Goal: Task Accomplishment & Management: Use online tool/utility

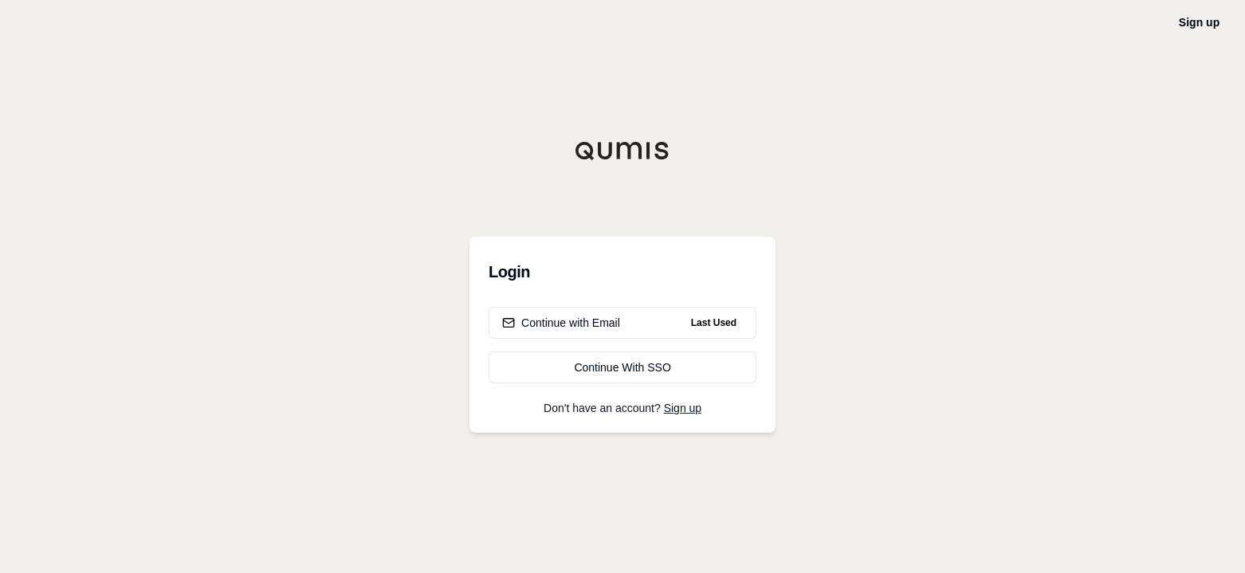
click at [599, 322] on div "Continue with Email" at bounding box center [561, 323] width 118 height 16
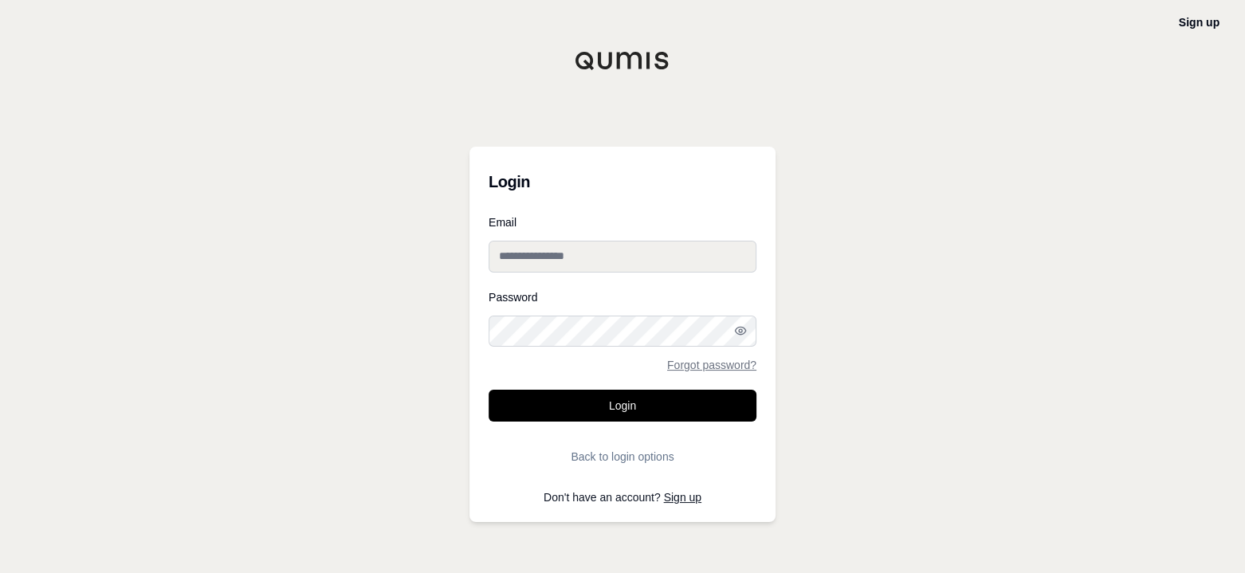
type input "**********"
click at [590, 406] on button "Login" at bounding box center [623, 406] width 268 height 32
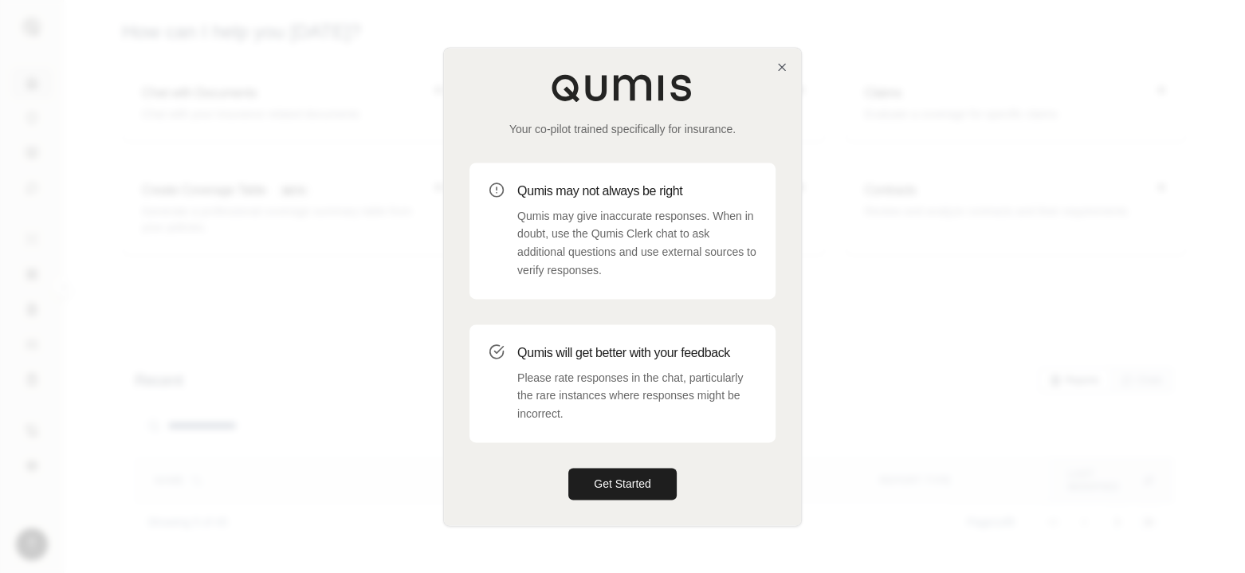
click at [642, 492] on button "Get Started" at bounding box center [622, 484] width 108 height 32
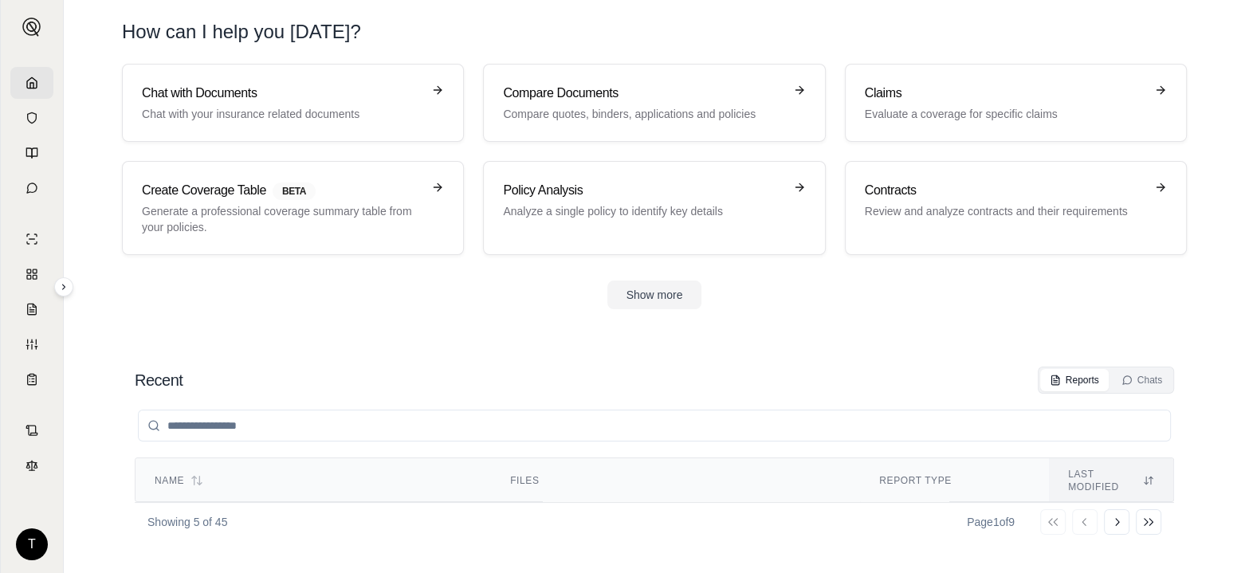
click at [1008, 90] on h3 "Claims" at bounding box center [1005, 93] width 280 height 19
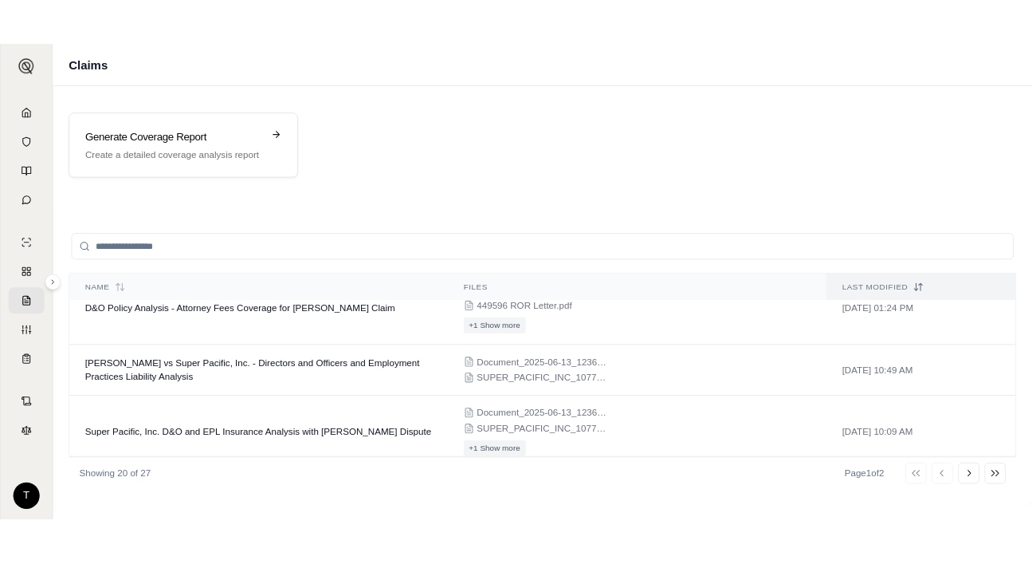
scroll to position [1036, 0]
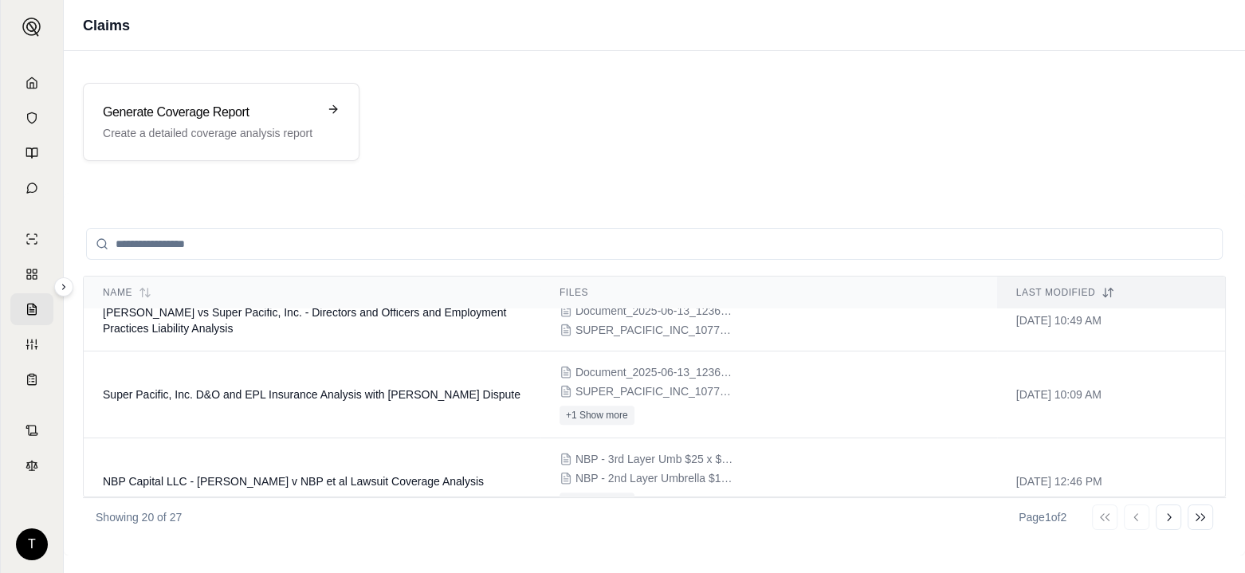
click at [207, 128] on p "Create a detailed coverage analysis report" at bounding box center [210, 133] width 214 height 16
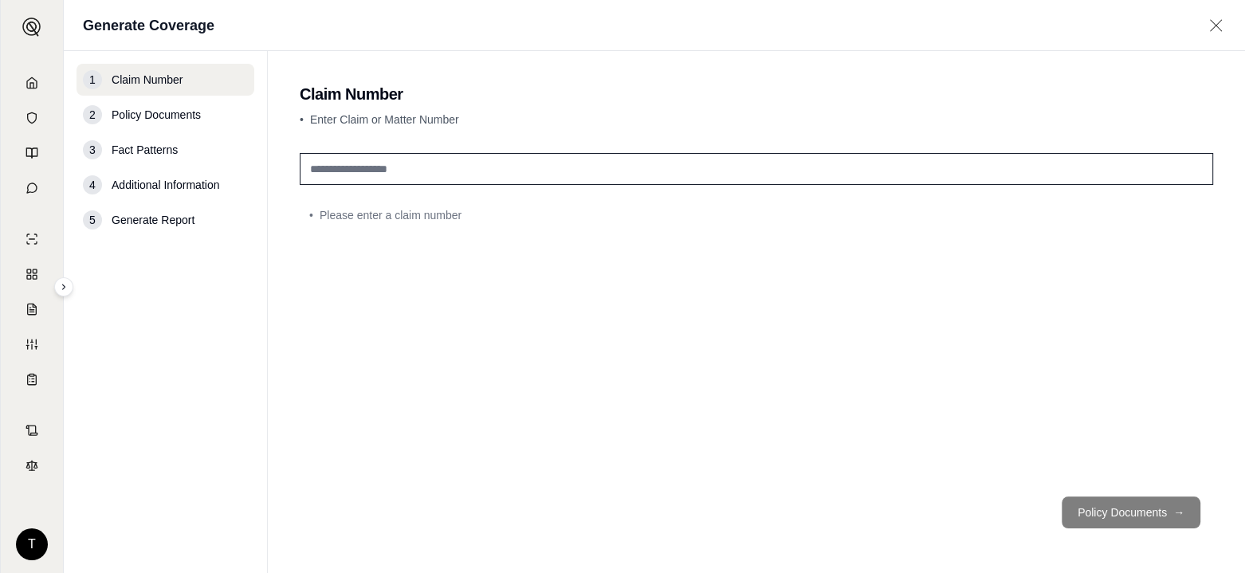
click at [343, 164] on input "text" at bounding box center [756, 169] width 913 height 32
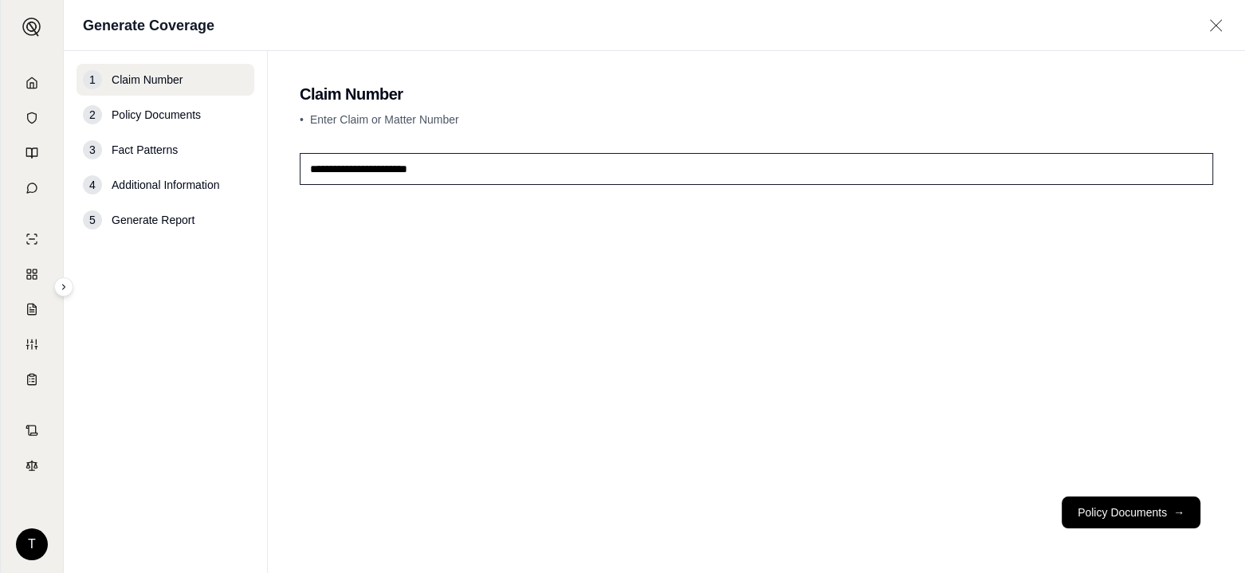
type input "**********"
click at [1118, 516] on button "Policy Documents →" at bounding box center [1131, 513] width 139 height 32
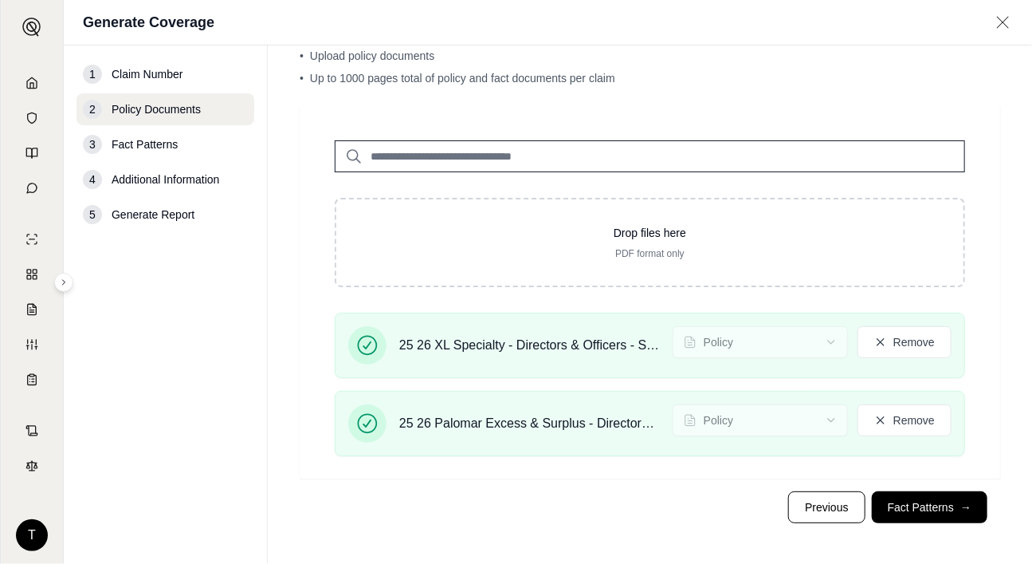
scroll to position [60, 0]
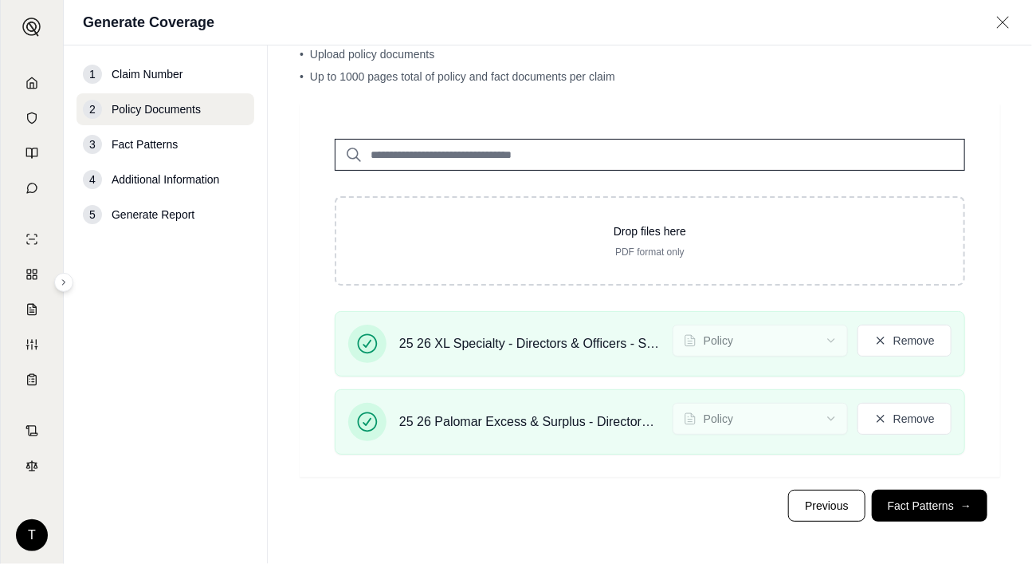
click at [923, 504] on button "Fact Patterns →" at bounding box center [930, 505] width 116 height 32
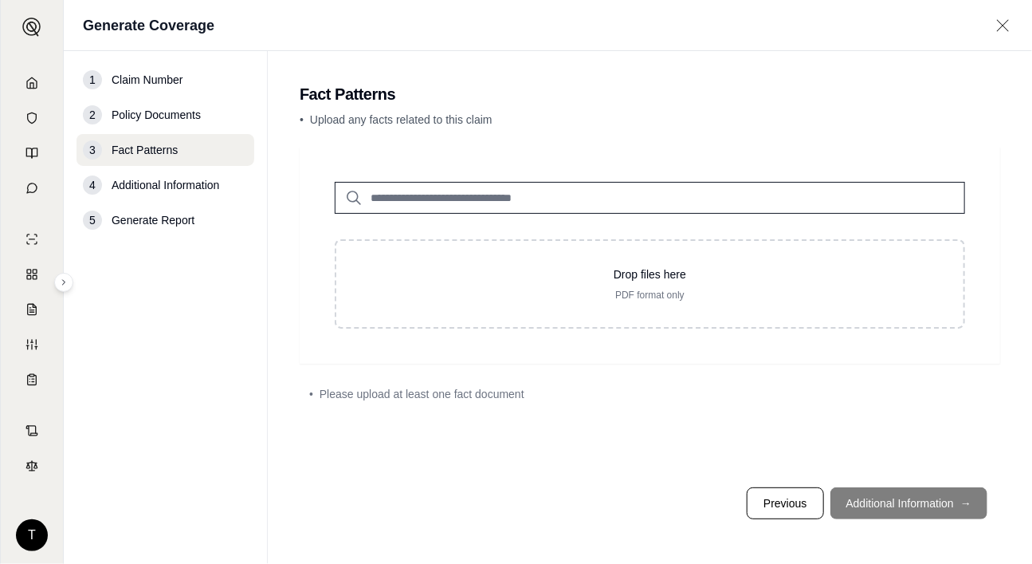
scroll to position [0, 0]
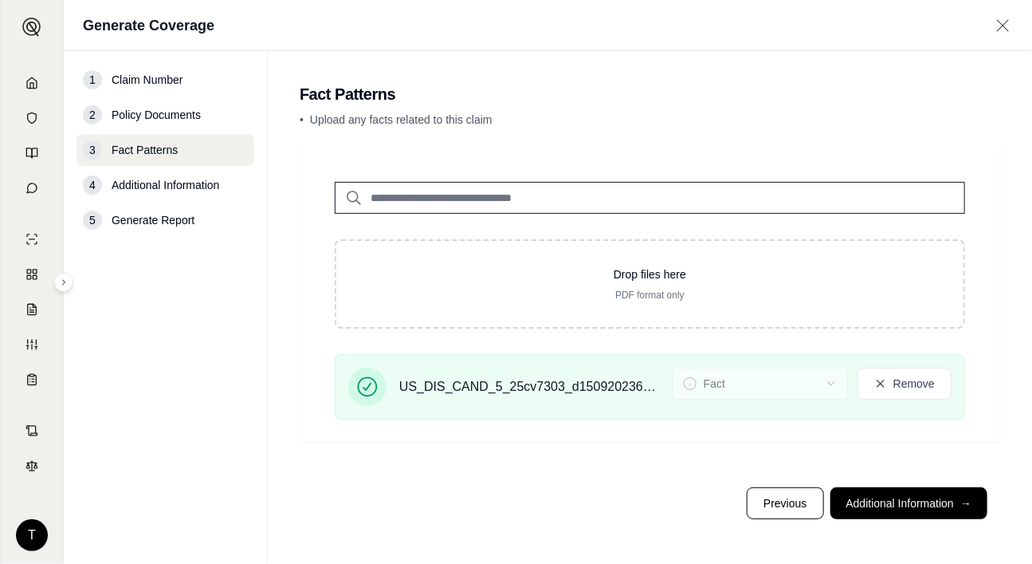
click at [180, 189] on span "Additional Information" at bounding box center [166, 185] width 108 height 16
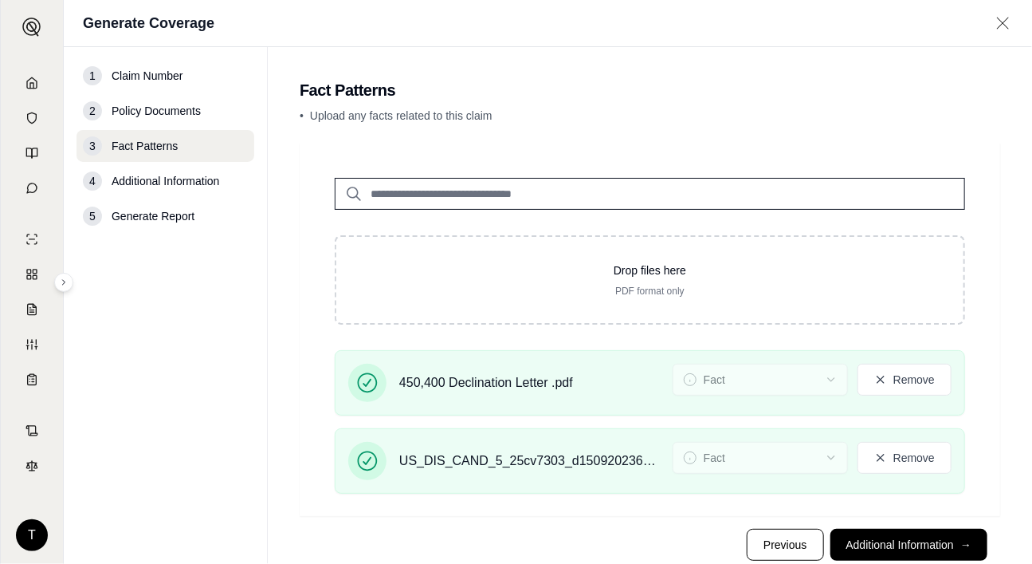
click at [890, 543] on button "Additional Information →" at bounding box center [909, 544] width 157 height 32
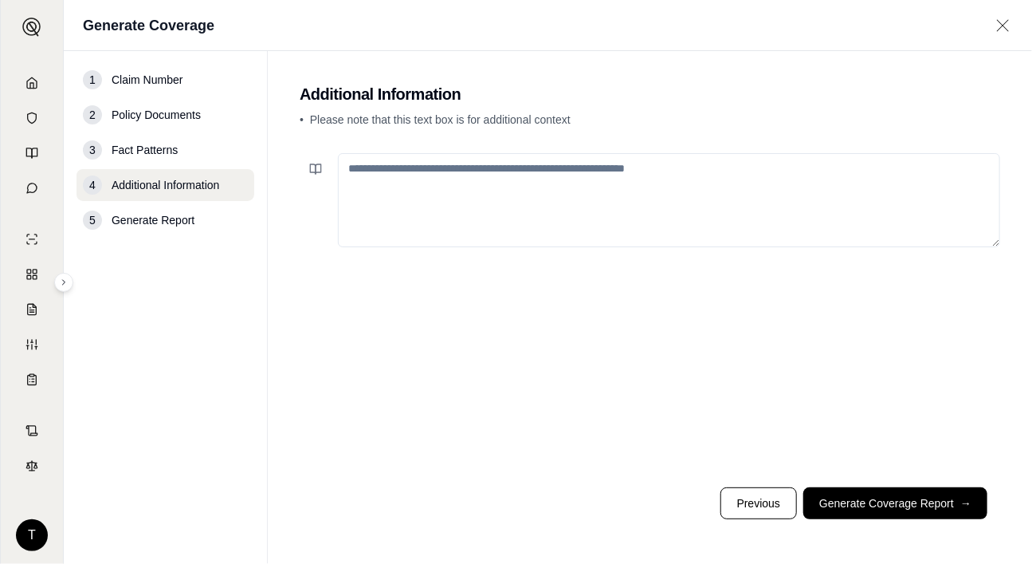
click at [875, 501] on button "Generate Coverage Report →" at bounding box center [895, 503] width 184 height 32
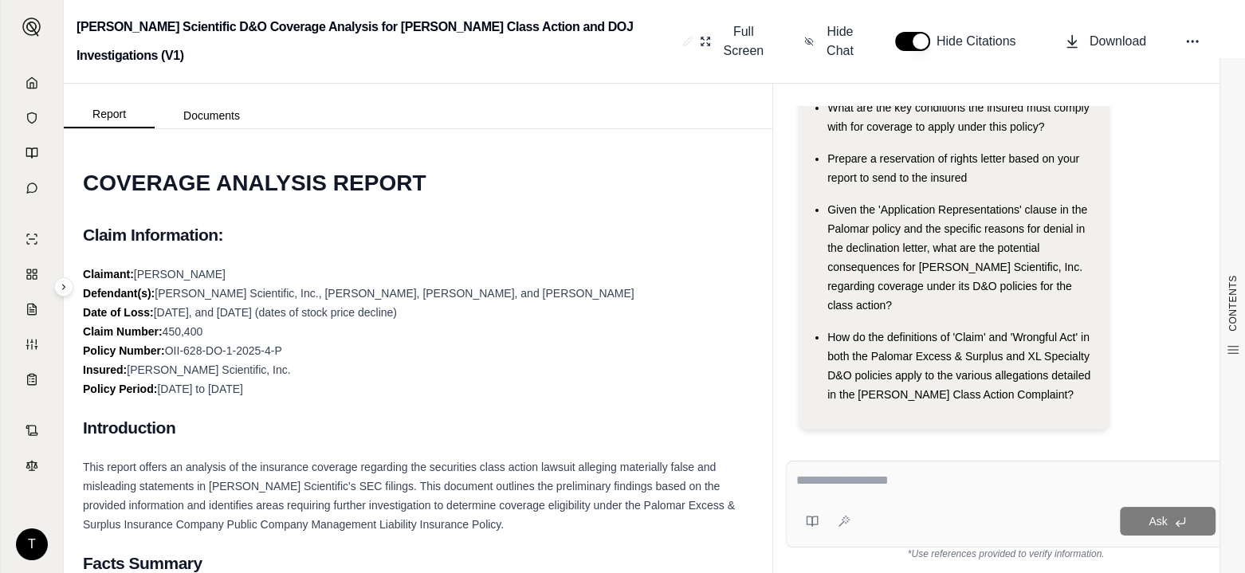
click at [1105, 43] on span "Download" at bounding box center [1118, 41] width 57 height 19
click at [807, 481] on textarea at bounding box center [1005, 480] width 419 height 19
